Goal: Find specific page/section: Find specific page/section

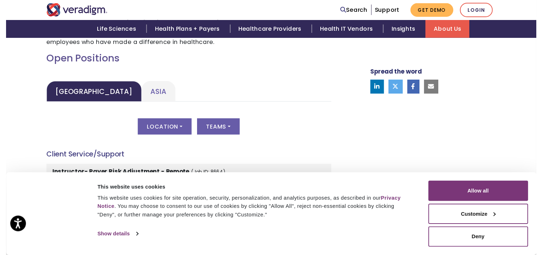
scroll to position [311, 0]
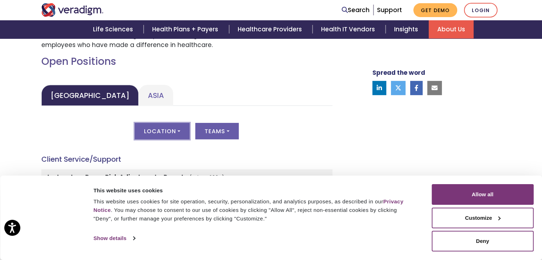
click at [182, 128] on button "Location" at bounding box center [162, 131] width 55 height 16
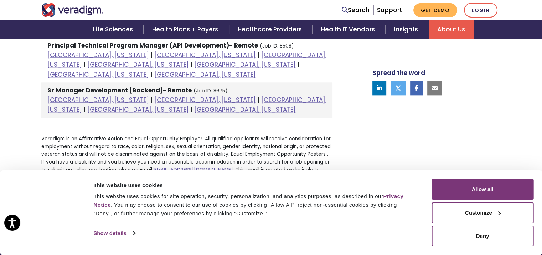
scroll to position [824, 0]
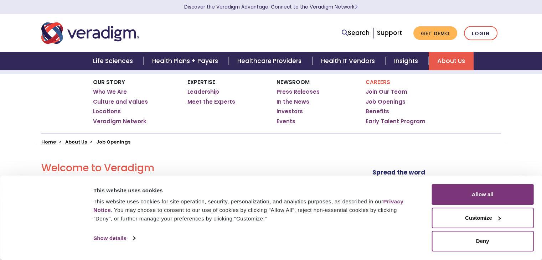
scroll to position [83, 0]
click at [376, 98] on link "Job Openings" at bounding box center [386, 101] width 40 height 7
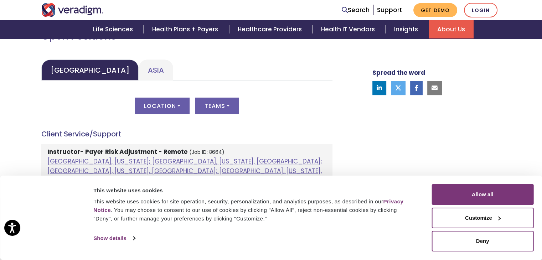
scroll to position [336, 0]
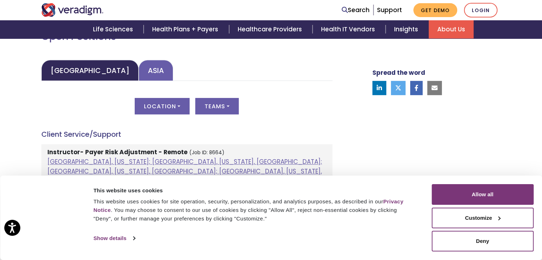
click at [139, 78] on link "Asia" at bounding box center [156, 70] width 35 height 21
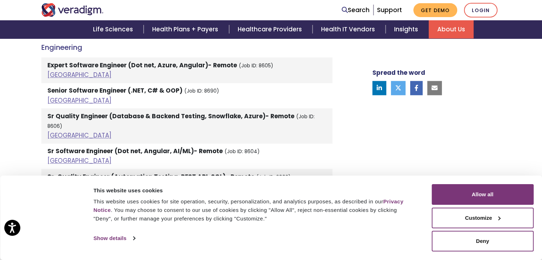
scroll to position [922, 0]
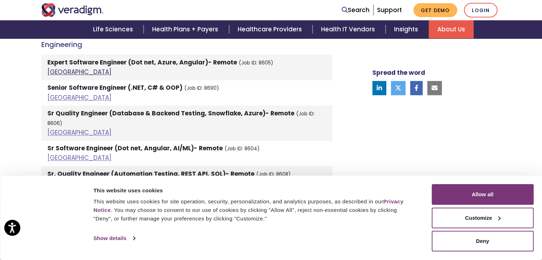
click at [60, 74] on link "[GEOGRAPHIC_DATA]" at bounding box center [79, 72] width 64 height 9
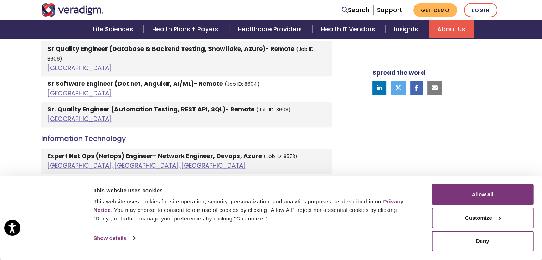
scroll to position [992, 0]
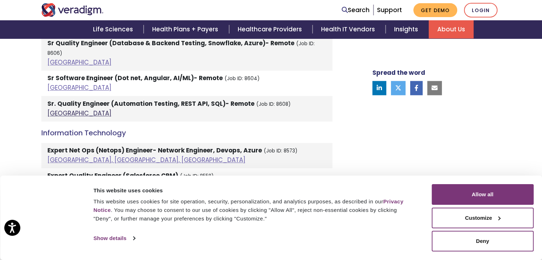
click at [55, 109] on link "[GEOGRAPHIC_DATA]" at bounding box center [79, 113] width 64 height 9
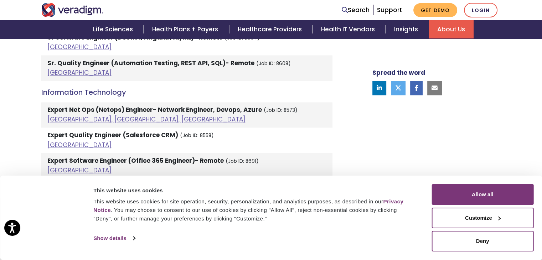
scroll to position [1032, 0]
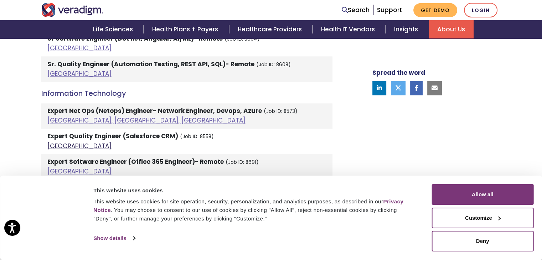
click at [60, 142] on link "[GEOGRAPHIC_DATA]" at bounding box center [79, 146] width 64 height 9
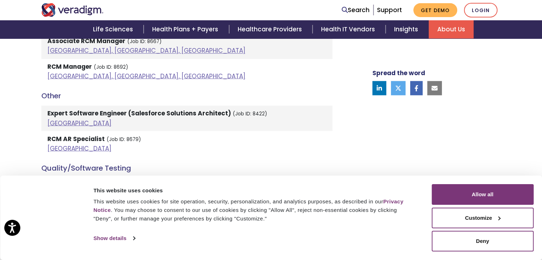
scroll to position [1320, 0]
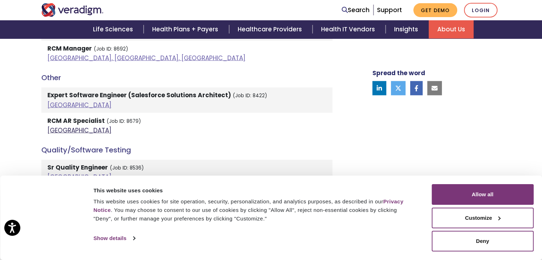
click at [52, 126] on link "[GEOGRAPHIC_DATA]" at bounding box center [79, 130] width 64 height 9
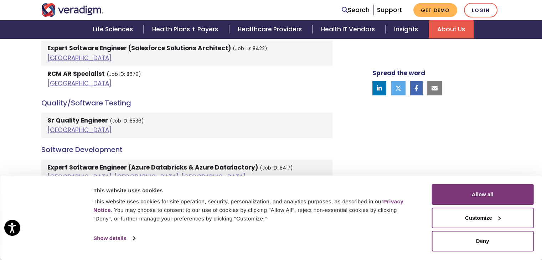
scroll to position [1367, 0]
click at [56, 125] on link "[GEOGRAPHIC_DATA]" at bounding box center [79, 129] width 64 height 9
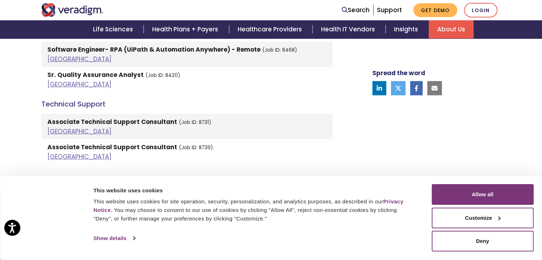
scroll to position [1617, 0]
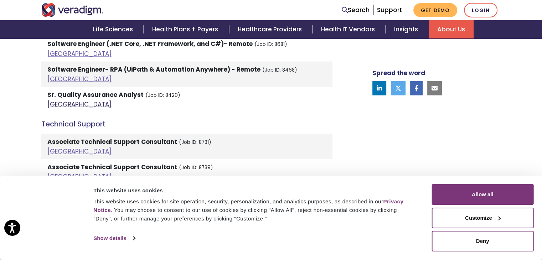
click at [61, 100] on link "[GEOGRAPHIC_DATA]" at bounding box center [79, 104] width 64 height 9
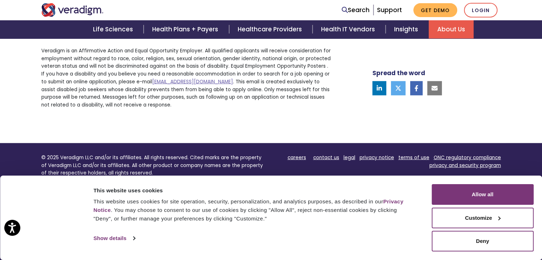
scroll to position [1778, 0]
